Goal: Information Seeking & Learning: Learn about a topic

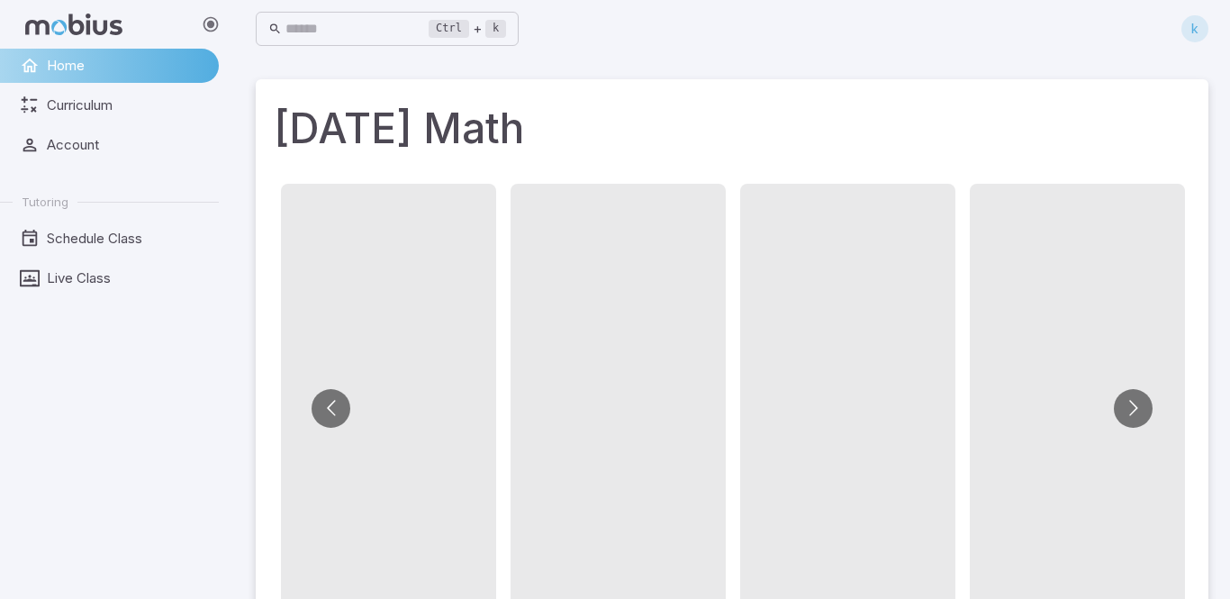
click at [614, 225] on span at bounding box center [618, 397] width 215 height 427
click at [95, 277] on span "Live Class" at bounding box center [126, 278] width 159 height 20
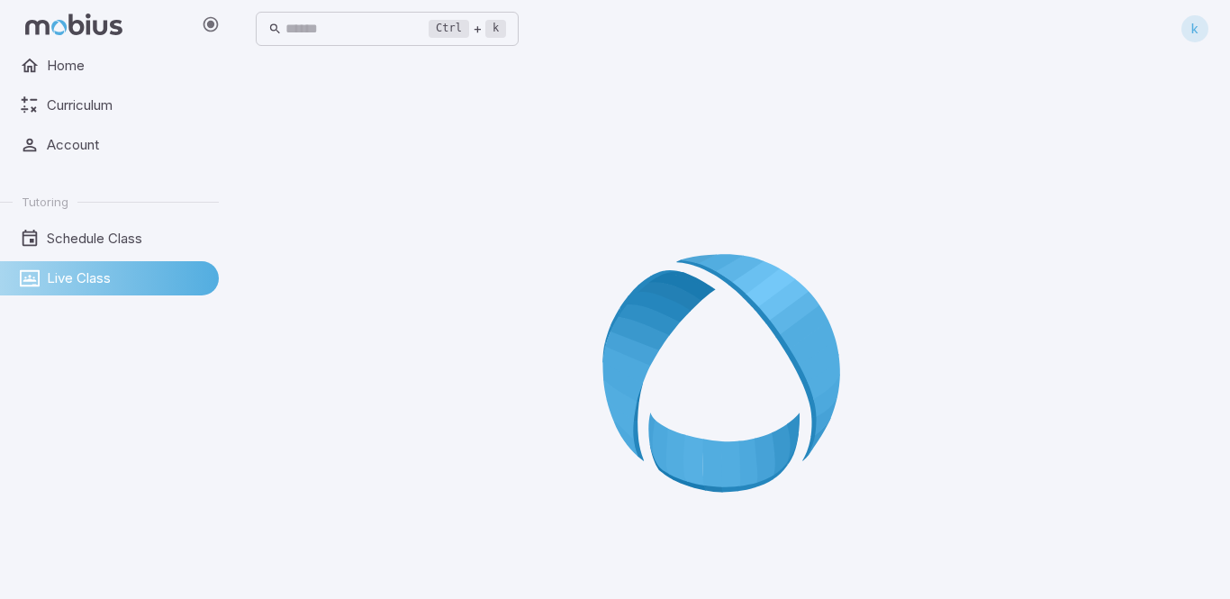
click at [539, 328] on div at bounding box center [732, 378] width 953 height 599
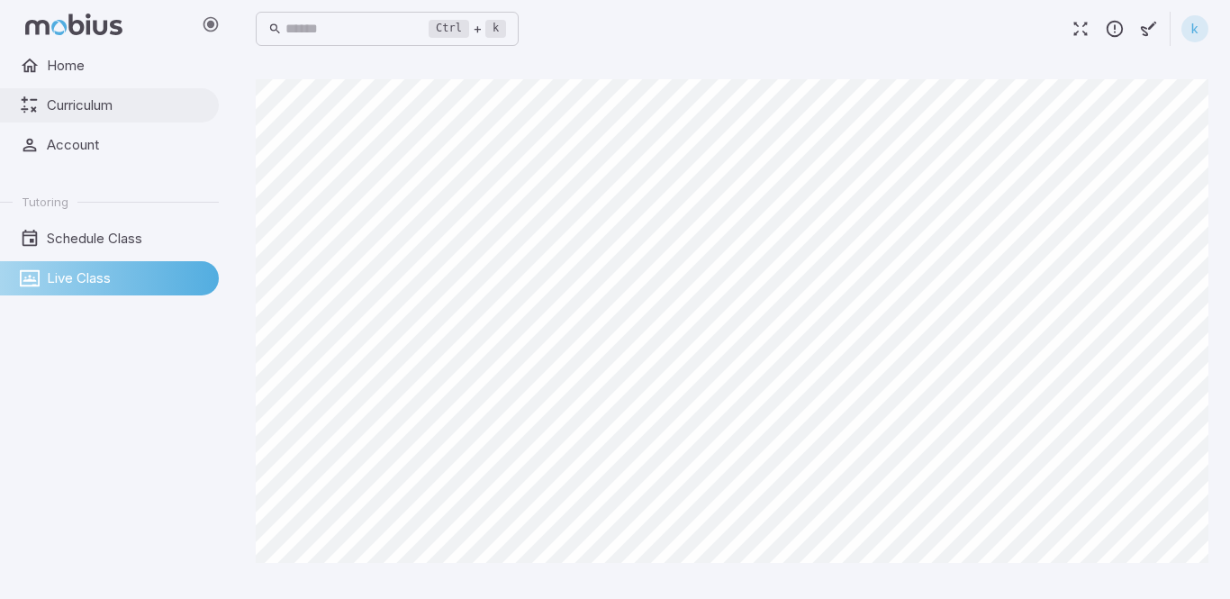
click at [130, 107] on span "Curriculum" at bounding box center [126, 105] width 159 height 20
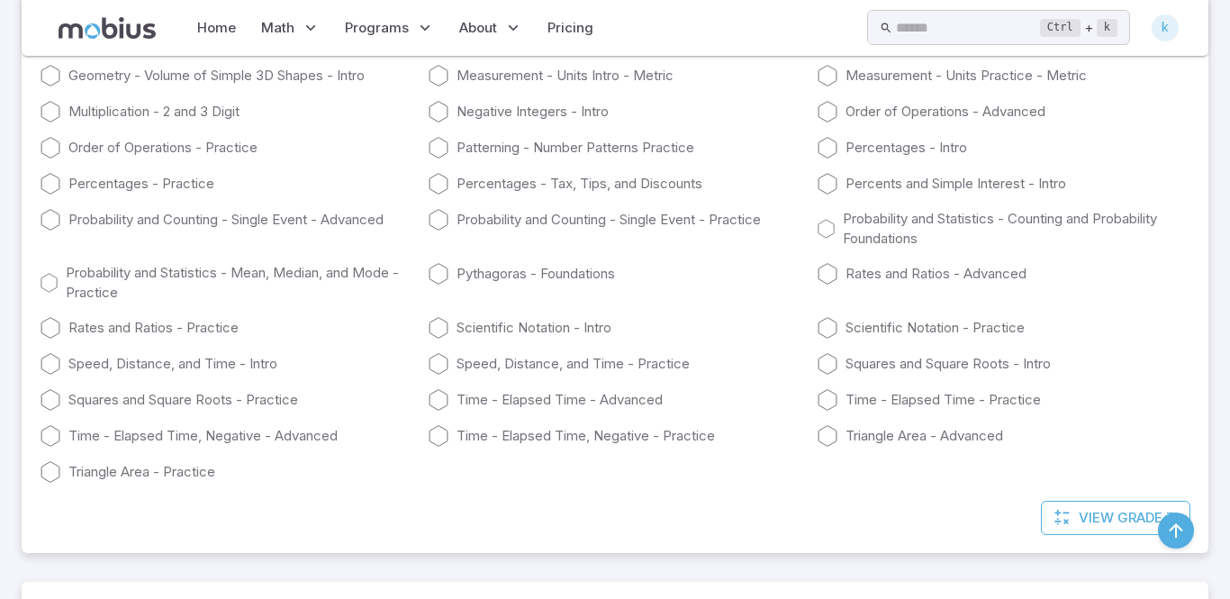
scroll to position [5338, 0]
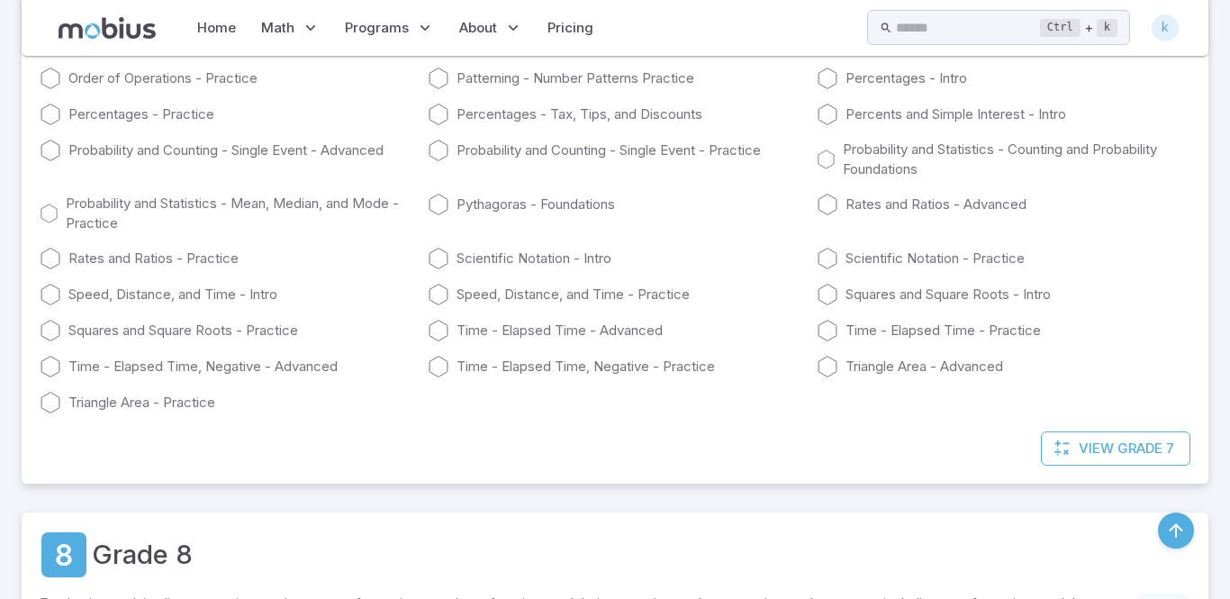
click at [1099, 439] on span "View" at bounding box center [1096, 449] width 35 height 20
